Goal: Information Seeking & Learning: Stay updated

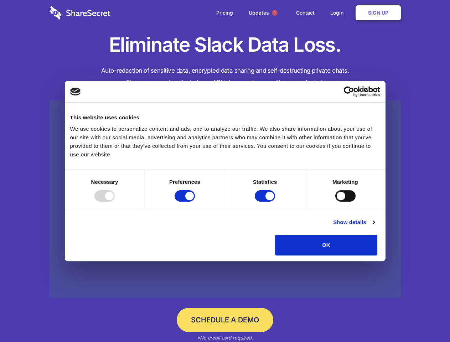
click at [115, 202] on div at bounding box center [104, 195] width 20 height 11
click at [195, 202] on input "Preferences" at bounding box center [185, 195] width 20 height 11
checkbox input "false"
click at [266, 202] on input "Statistics" at bounding box center [265, 195] width 20 height 11
checkbox input "false"
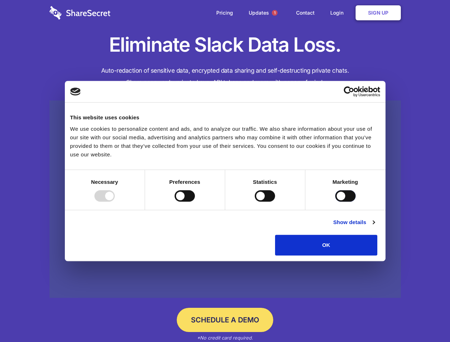
click at [335, 202] on input "Marketing" at bounding box center [345, 195] width 20 height 11
checkbox input "true"
click at [374, 227] on link "Show details" at bounding box center [353, 222] width 41 height 9
click at [0, 0] on div "Necessary cookies help make a website usable by enabling basic functions like p…" at bounding box center [0, 0] width 0 height 0
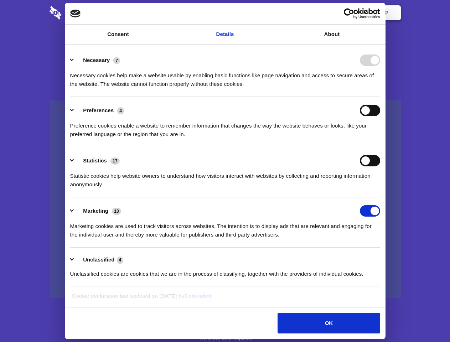
click at [274, 13] on span "1" at bounding box center [275, 13] width 6 height 6
